Goal: Task Accomplishment & Management: Use online tool/utility

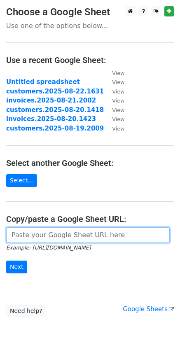
click at [45, 235] on input "url" at bounding box center [87, 235] width 163 height 16
paste input "https://docs.google.com/spreadsheets/d/16k1DiWzudomwA8D1C3PkZHVGc0KC09G7R-u4u5v…"
type input "https://docs.google.com/spreadsheets/d/16k1DiWzudomwA8D1C3PkZHVGc0KC09G7R-u4u5v…"
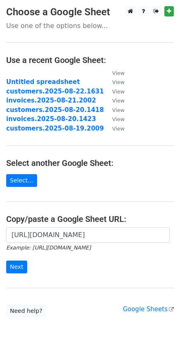
scroll to position [0, 0]
click at [18, 272] on input "Next" at bounding box center [16, 267] width 21 height 13
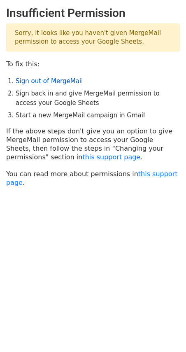
click at [72, 80] on link "Sign out of MergeMail" at bounding box center [49, 80] width 67 height 7
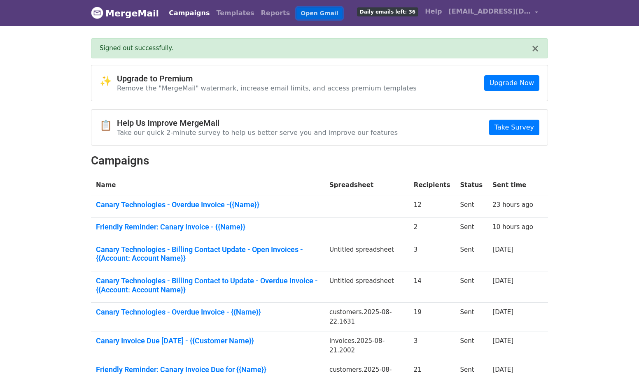
click at [305, 12] on link "Open Gmail" at bounding box center [319, 13] width 46 height 12
click at [530, 12] on span "knuyles@canarytechnologies.com" at bounding box center [489, 12] width 82 height 10
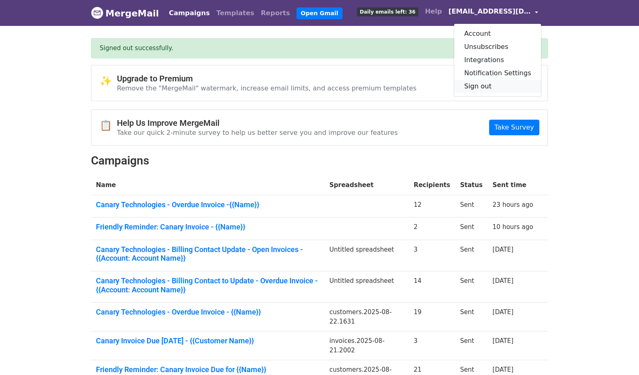
click at [486, 87] on link "Sign out" at bounding box center [497, 86] width 87 height 13
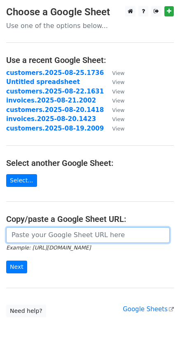
click at [19, 237] on input "url" at bounding box center [87, 235] width 163 height 16
paste input "[URL][DOMAIN_NAME]"
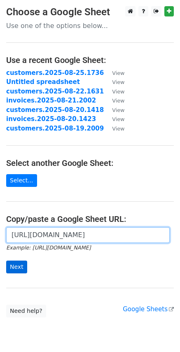
type input "[URL][DOMAIN_NAME]"
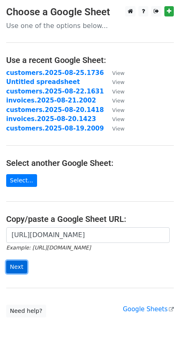
click at [21, 268] on input "Next" at bounding box center [16, 267] width 21 height 13
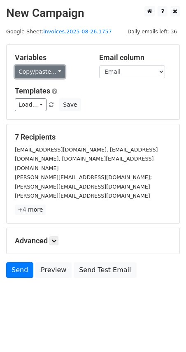
click at [55, 72] on link "Copy/paste..." at bounding box center [40, 71] width 50 height 13
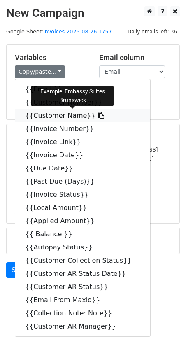
click at [98, 115] on icon at bounding box center [101, 115] width 7 height 7
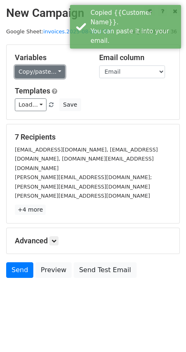
click at [56, 72] on link "Copy/paste..." at bounding box center [40, 71] width 50 height 13
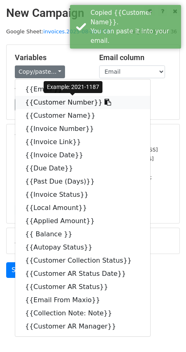
click at [105, 101] on icon at bounding box center [108, 102] width 7 height 7
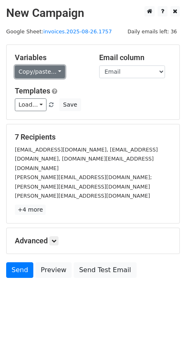
click at [53, 70] on link "Copy/paste..." at bounding box center [40, 71] width 50 height 13
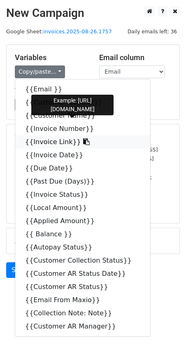
click at [83, 140] on icon at bounding box center [86, 141] width 7 height 7
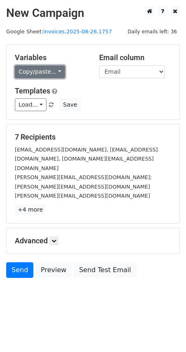
click at [58, 71] on link "Copy/paste..." at bounding box center [40, 71] width 50 height 13
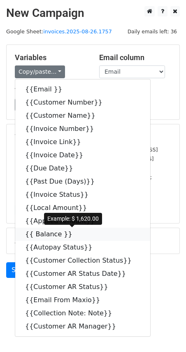
click at [74, 236] on icon at bounding box center [77, 233] width 7 height 7
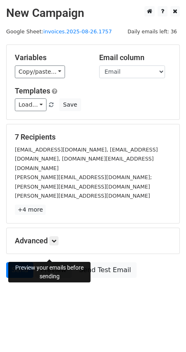
click at [64, 262] on link "Preview" at bounding box center [53, 270] width 36 height 16
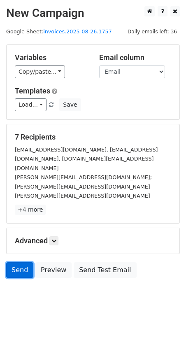
click at [19, 262] on link "Send" at bounding box center [19, 270] width 27 height 16
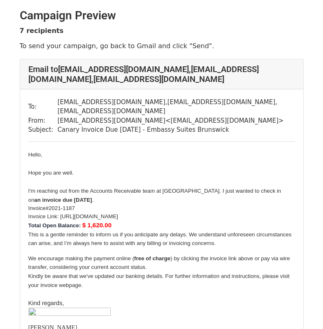
scroll to position [288, 0]
